Goal: Task Accomplishment & Management: Manage account settings

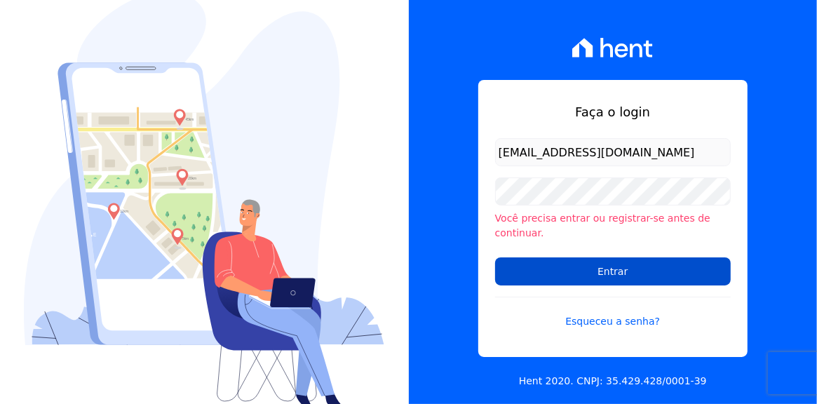
click at [600, 262] on input "Entrar" at bounding box center [613, 271] width 236 height 28
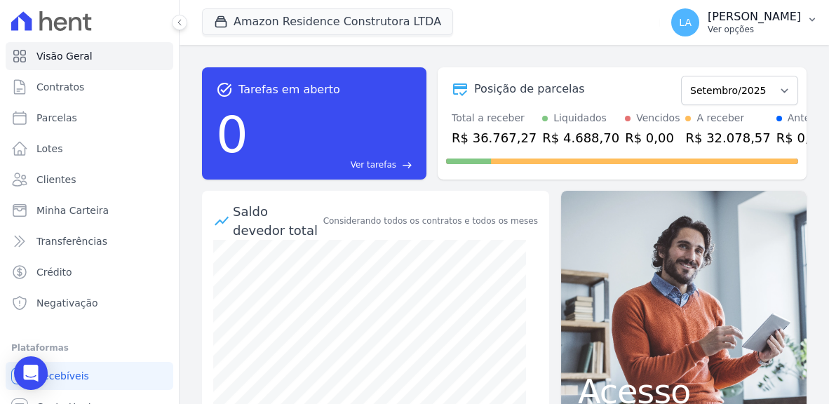
click at [809, 20] on icon "button" at bounding box center [812, 19] width 11 height 11
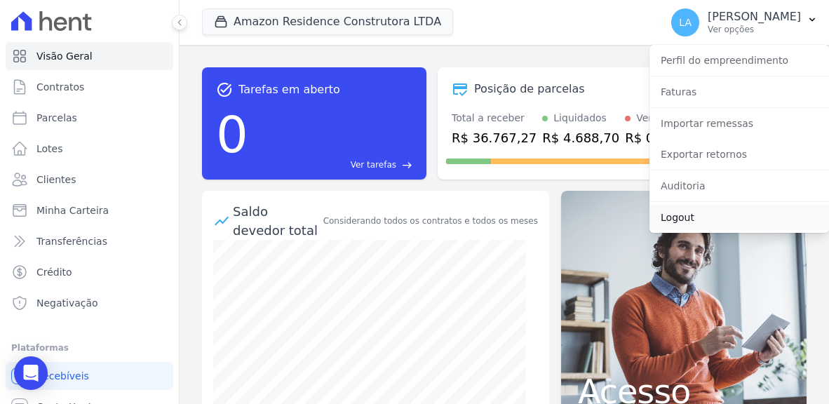
click at [683, 219] on link "Logout" at bounding box center [739, 217] width 180 height 25
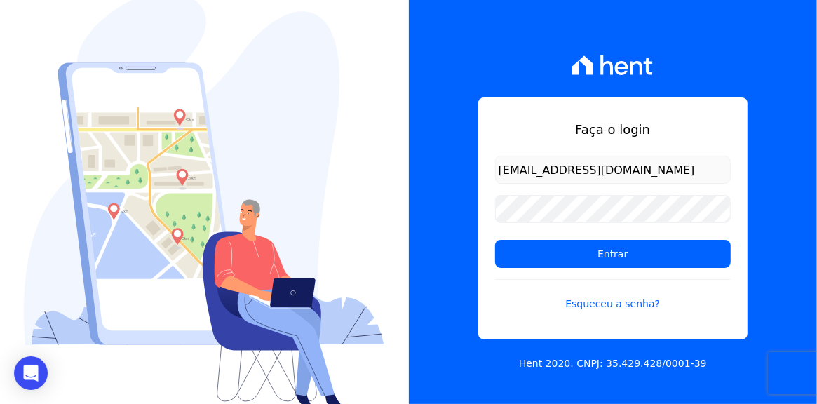
type input "[EMAIL_ADDRESS][DOMAIN_NAME]"
